Goal: Task Accomplishment & Management: Complete application form

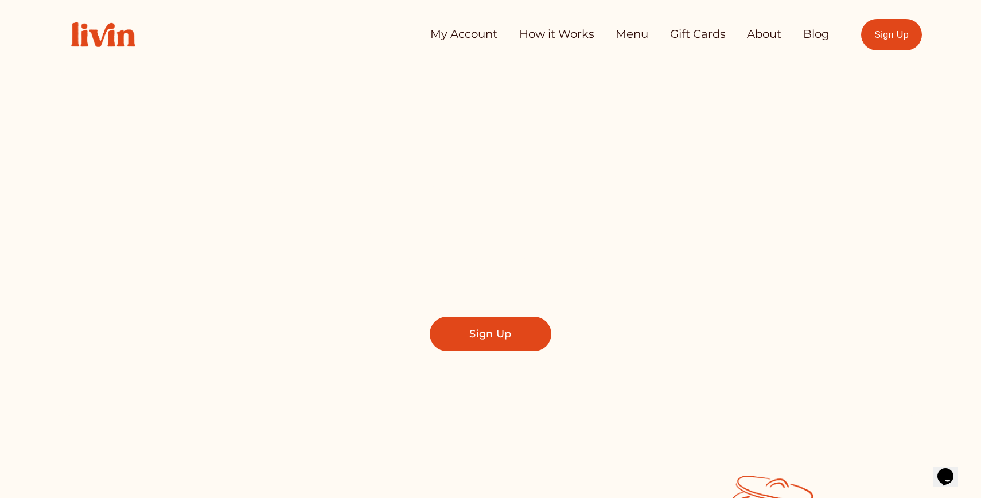
click at [450, 333] on link "Sign Up" at bounding box center [491, 334] width 122 height 34
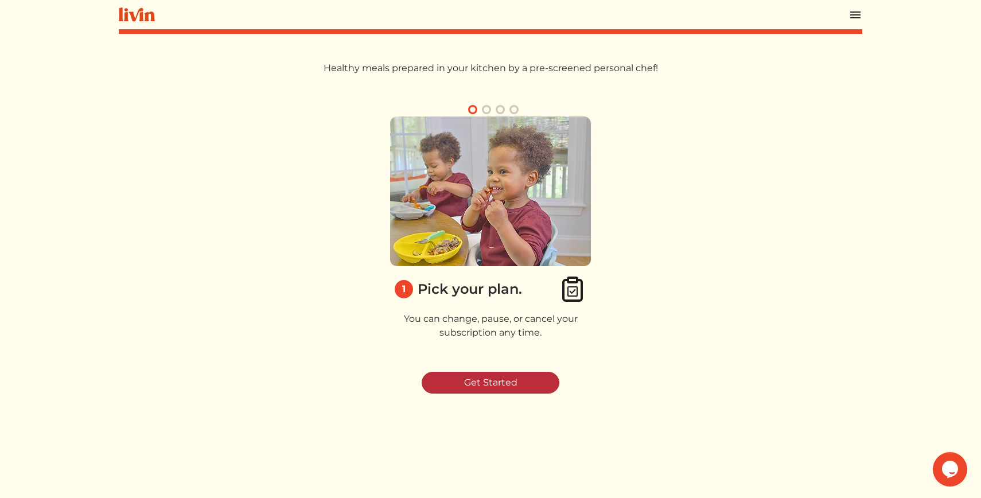
click at [457, 382] on link "Get Started" at bounding box center [491, 383] width 138 height 22
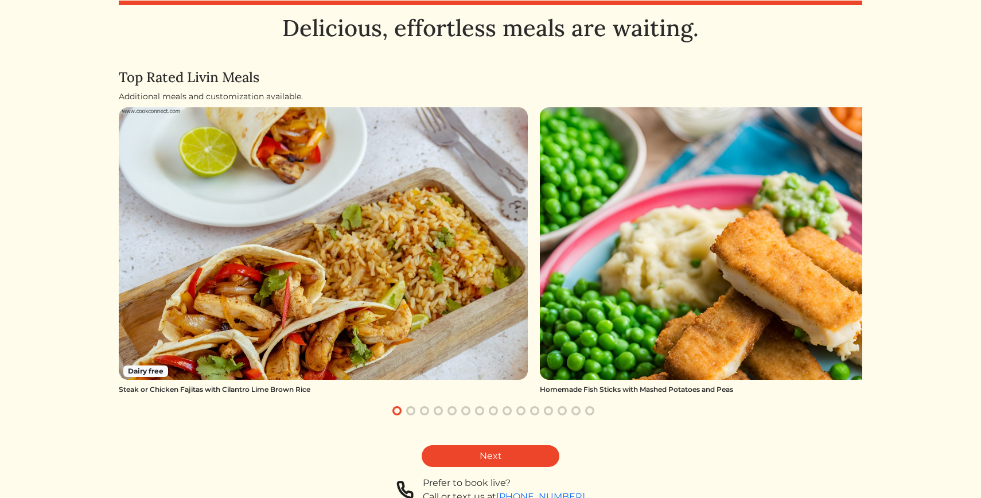
scroll to position [28, 0]
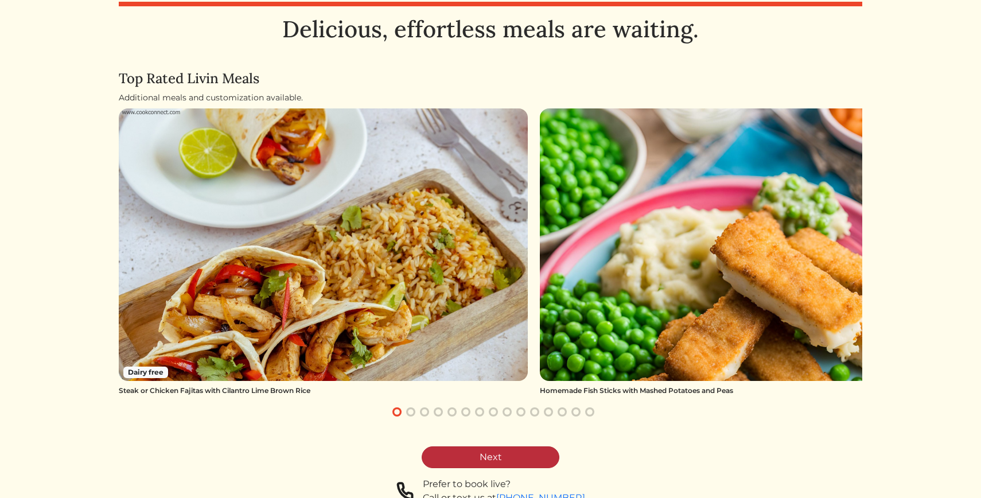
click at [475, 457] on link "Next" at bounding box center [491, 457] width 138 height 22
